Goal: Task Accomplishment & Management: Manage account settings

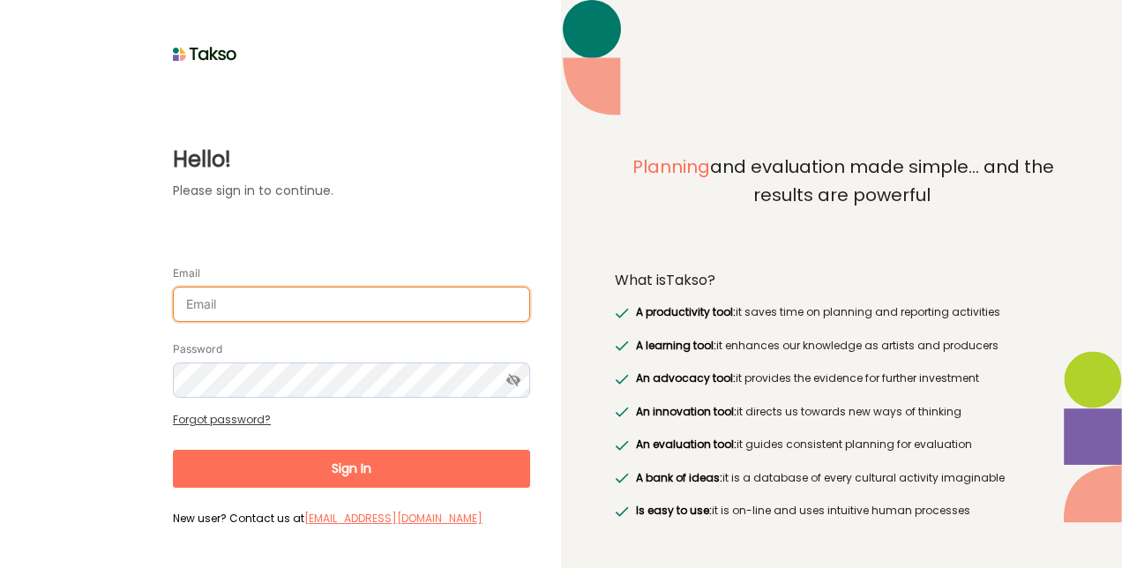
click at [415, 318] on input "Email" at bounding box center [351, 304] width 357 height 35
type input "[EMAIL_ADDRESS][PERSON_NAME][DOMAIN_NAME]"
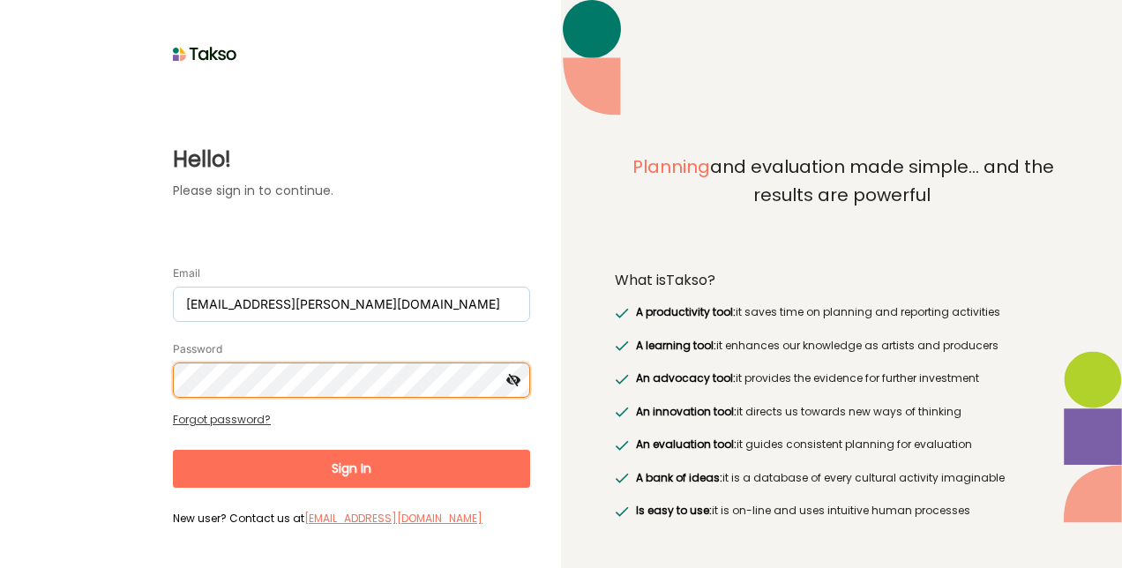
click at [173, 450] on button "Sign In" at bounding box center [351, 469] width 357 height 38
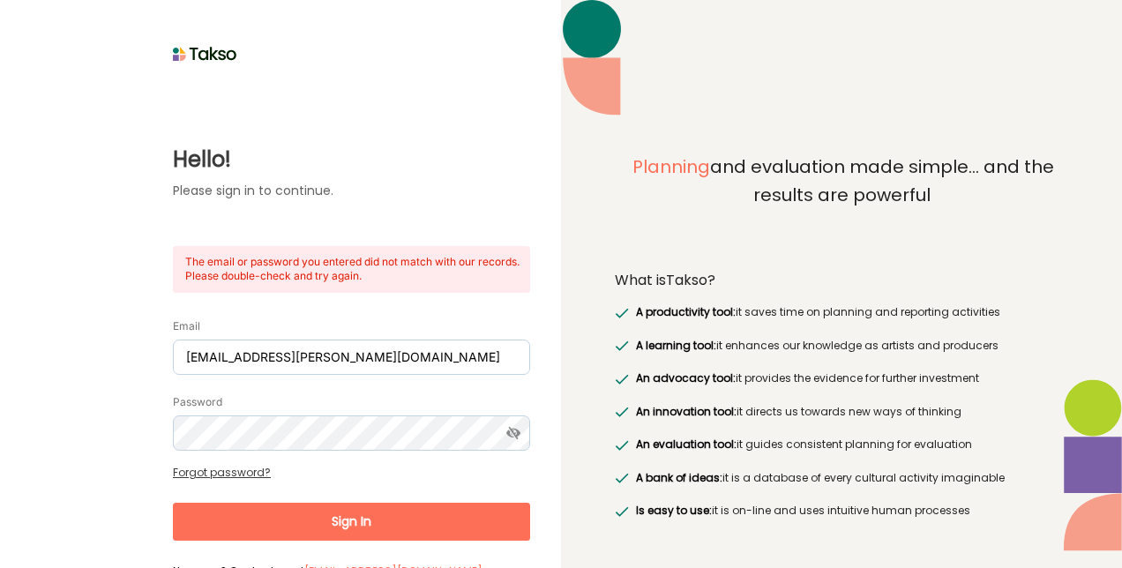
click at [332, 328] on div "Email [EMAIL_ADDRESS][PERSON_NAME][DOMAIN_NAME]" at bounding box center [351, 346] width 357 height 58
drag, startPoint x: 342, startPoint y: 360, endPoint x: -4, endPoint y: 148, distance: 405.6
click at [0, 148] on html "Hello! Please sign in to continue. The email or password you entered did not ma…" at bounding box center [561, 284] width 1122 height 568
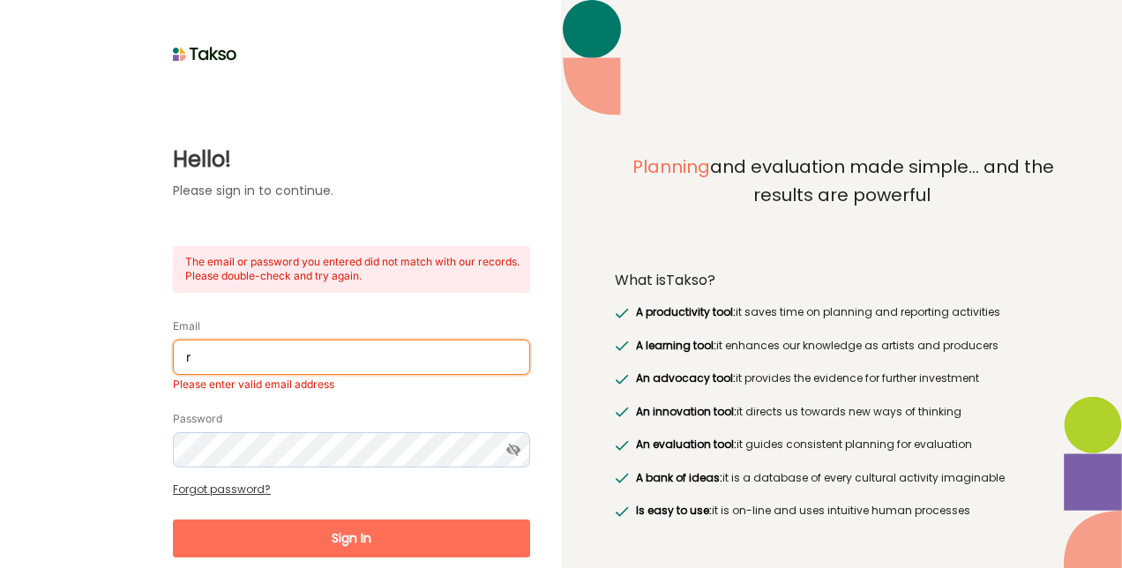
type input "[EMAIL_ADDRESS][PERSON_NAME][DOMAIN_NAME]"
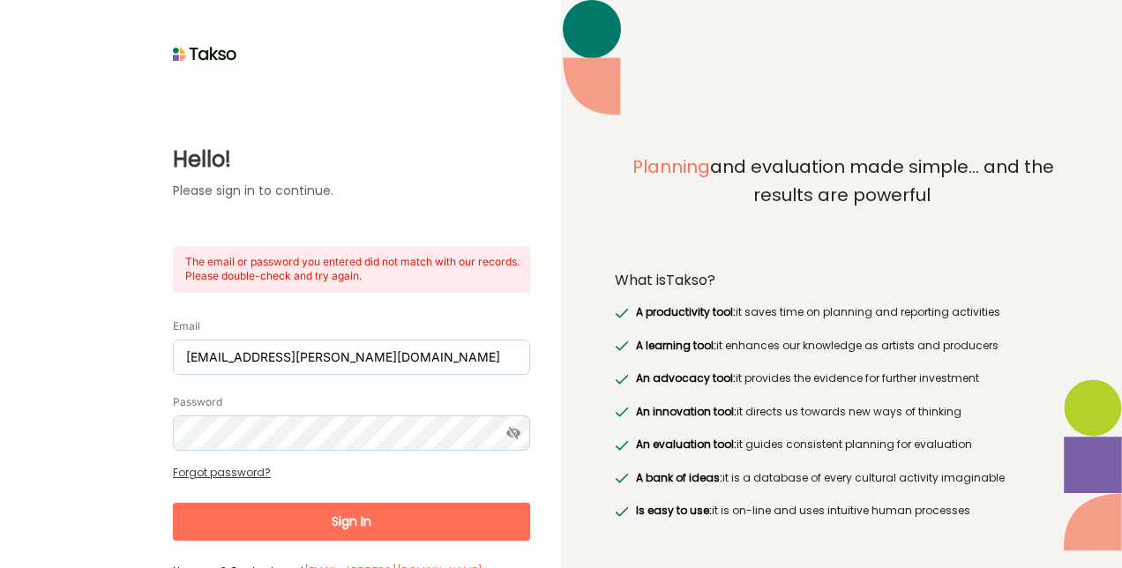
click at [267, 522] on button "Sign In" at bounding box center [351, 522] width 357 height 38
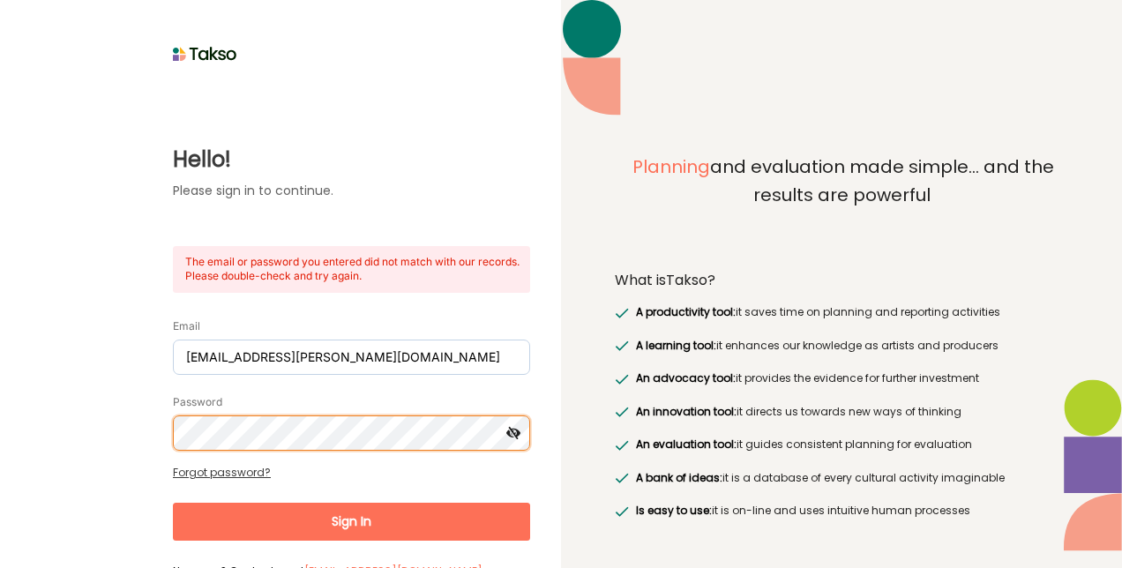
click at [0, 305] on html "Hello! Please sign in to continue. The email or password you entered did not ma…" at bounding box center [561, 284] width 1122 height 568
click at [173, 503] on button "Sign In" at bounding box center [351, 522] width 357 height 38
